Goal: Task Accomplishment & Management: Use online tool/utility

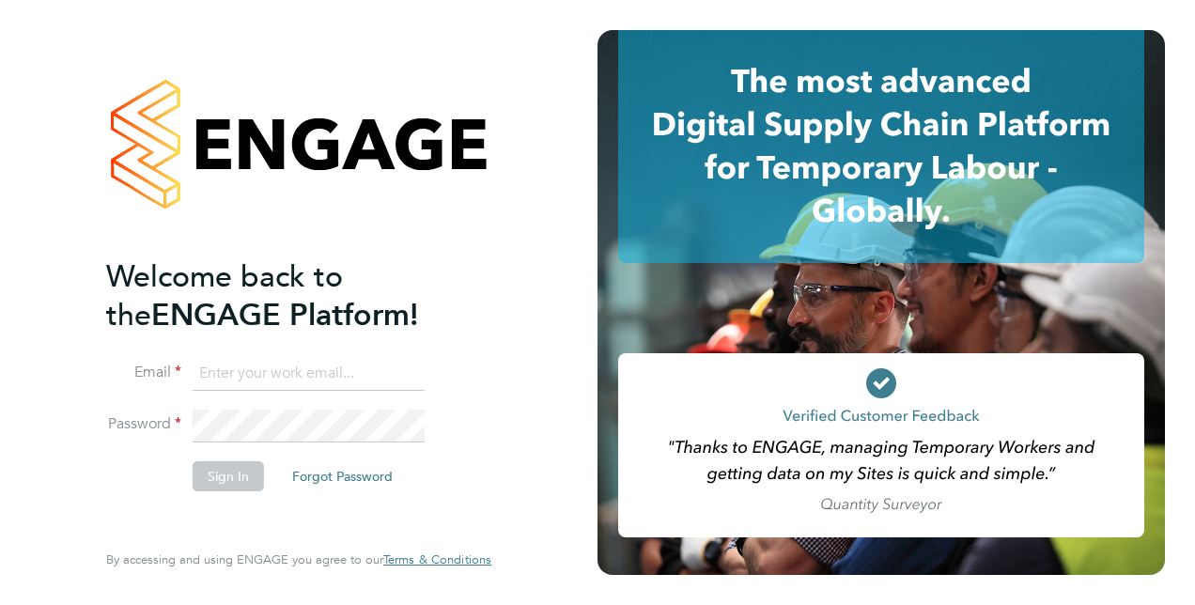
type input "[PERSON_NAME][EMAIL_ADDRESS][DOMAIN_NAME]"
click at [316, 371] on input "[PERSON_NAME][EMAIL_ADDRESS][DOMAIN_NAME]" at bounding box center [309, 374] width 232 height 34
click at [233, 473] on button "Sign In" at bounding box center [228, 476] width 71 height 30
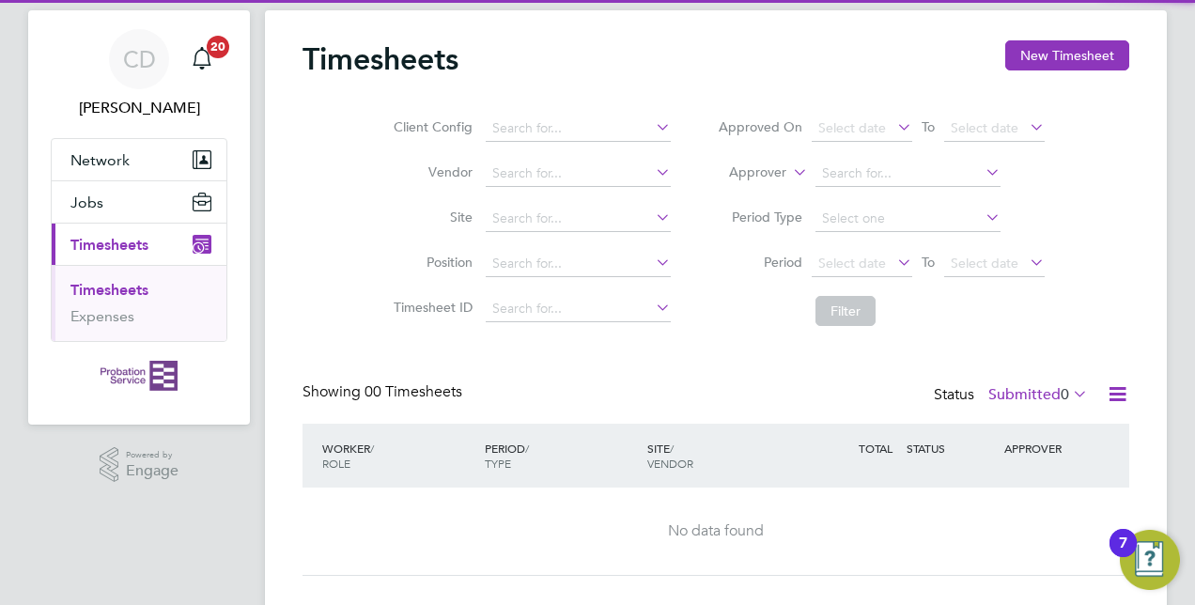
scroll to position [79, 0]
